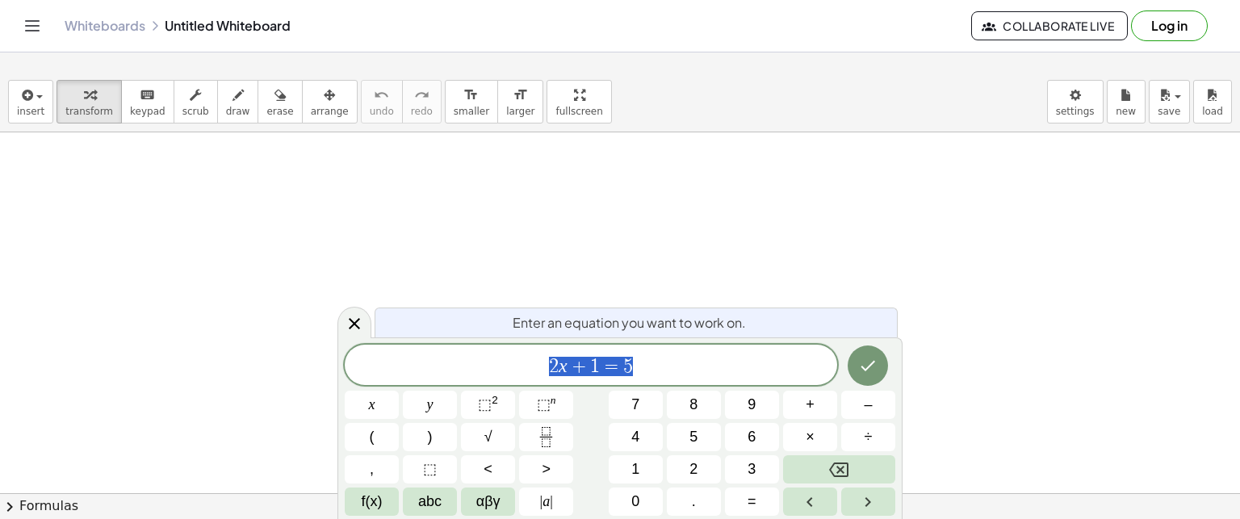
drag, startPoint x: 309, startPoint y: 240, endPoint x: 226, endPoint y: 120, distance: 145.6
click at [226, 107] on span "draw" at bounding box center [238, 111] width 24 height 11
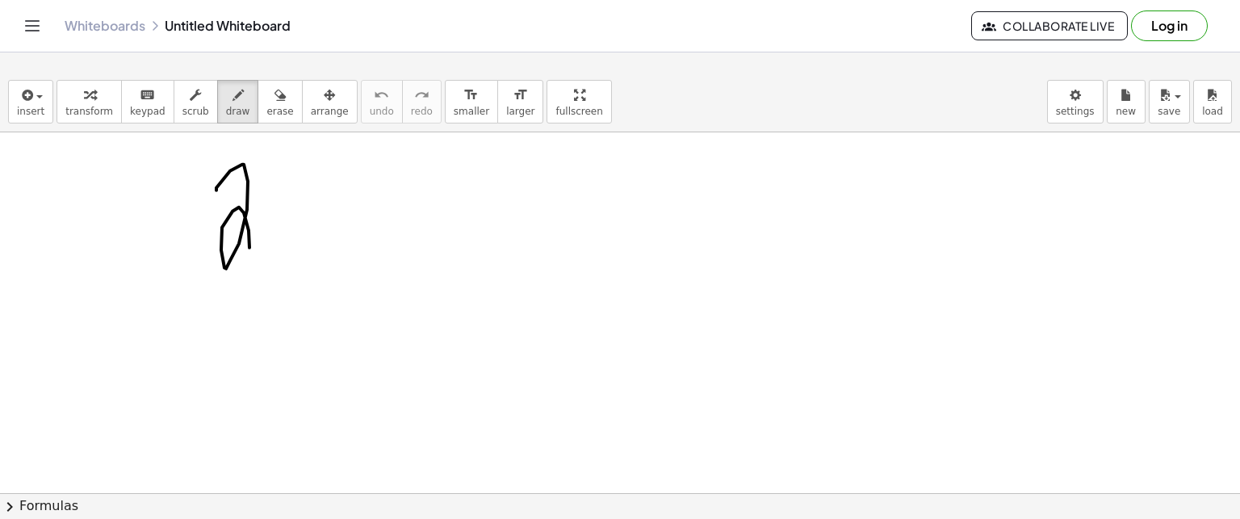
drag, startPoint x: 230, startPoint y: 170, endPoint x: 255, endPoint y: 180, distance: 26.8
drag, startPoint x: 262, startPoint y: 170, endPoint x: 279, endPoint y: 184, distance: 21.8
drag, startPoint x: 279, startPoint y: 177, endPoint x: 242, endPoint y: 309, distance: 137.5
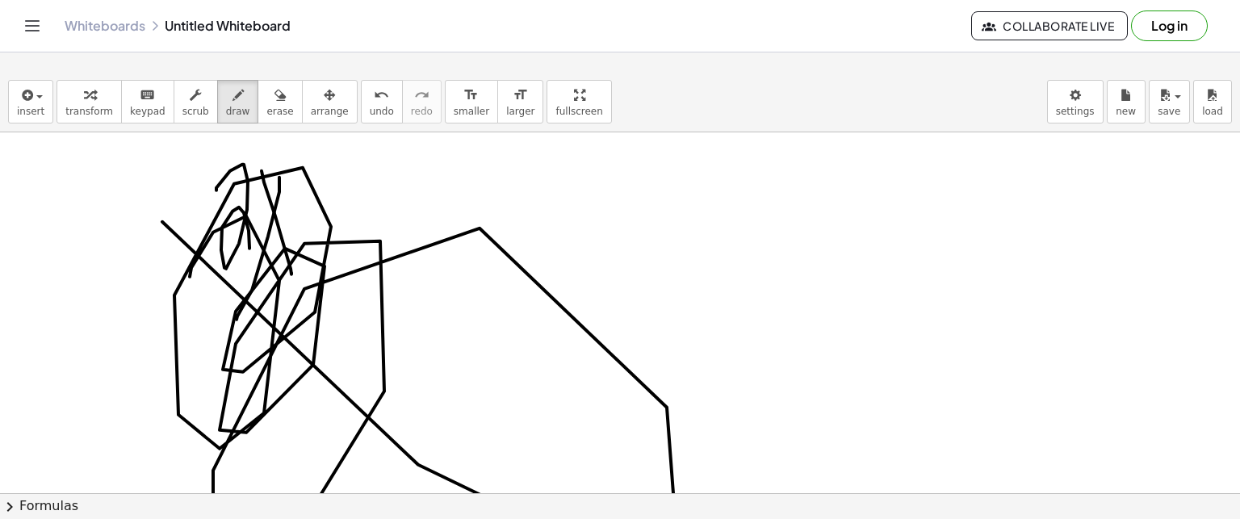
drag, startPoint x: 191, startPoint y: 267, endPoint x: 275, endPoint y: -114, distance: 390.1
click at [275, 0] on html "Graspable Math Activities Get Started Activity Bank Assigned Work Classes White…" at bounding box center [620, 259] width 1240 height 519
